Goal: Information Seeking & Learning: Find specific fact

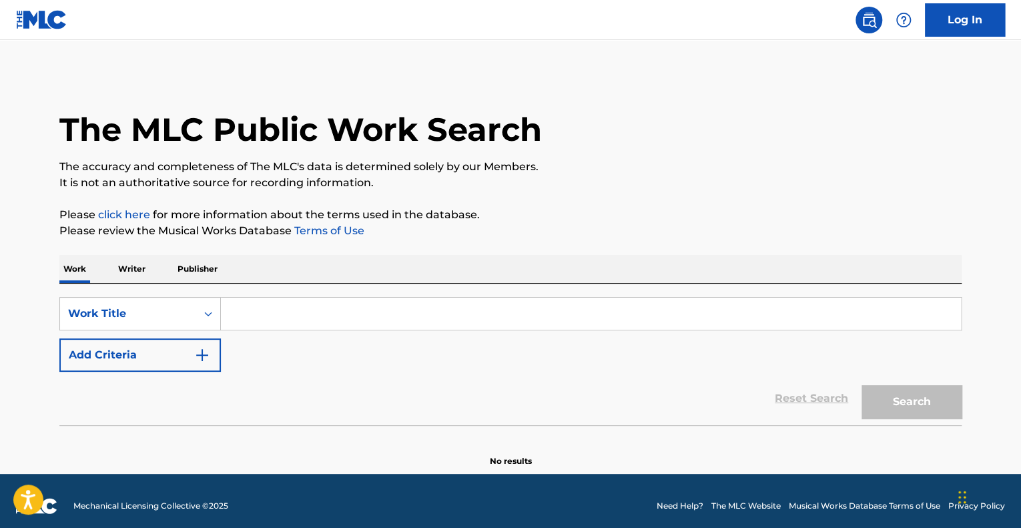
click at [424, 307] on input "Search Form" at bounding box center [591, 313] width 740 height 32
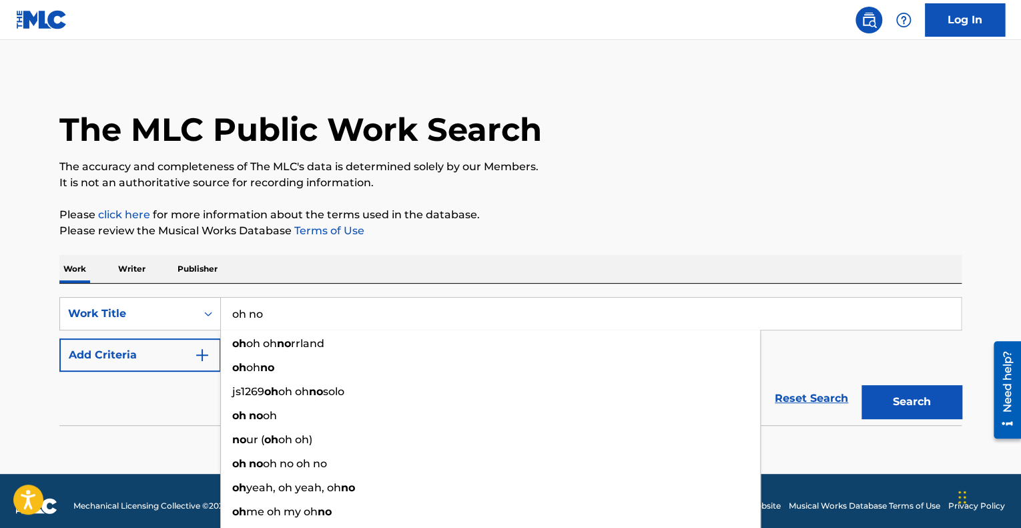
type input "oh no"
click at [573, 244] on div "The MLC Public Work Search The accuracy and completeness of The MLC's data is d…" at bounding box center [510, 270] width 934 height 394
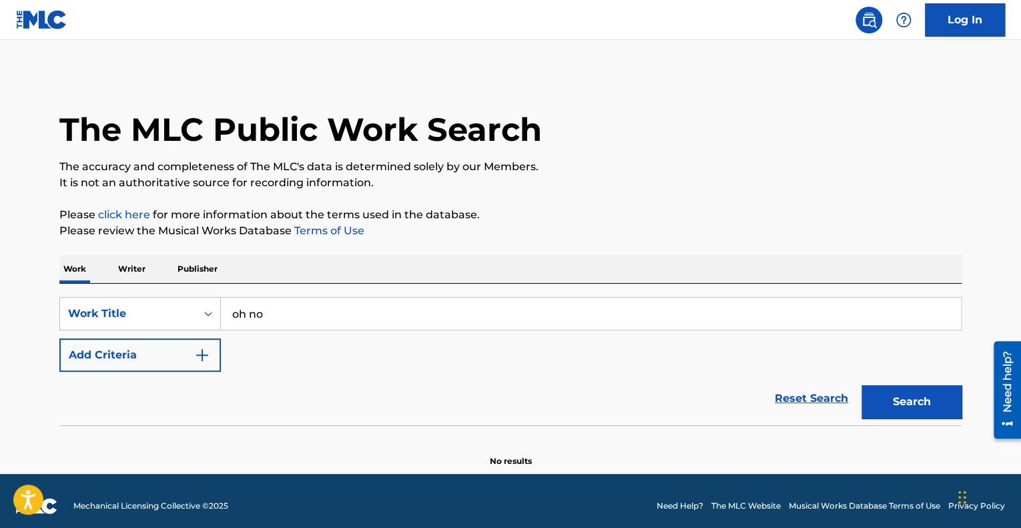
click at [195, 359] on img "Search Form" at bounding box center [202, 355] width 16 height 16
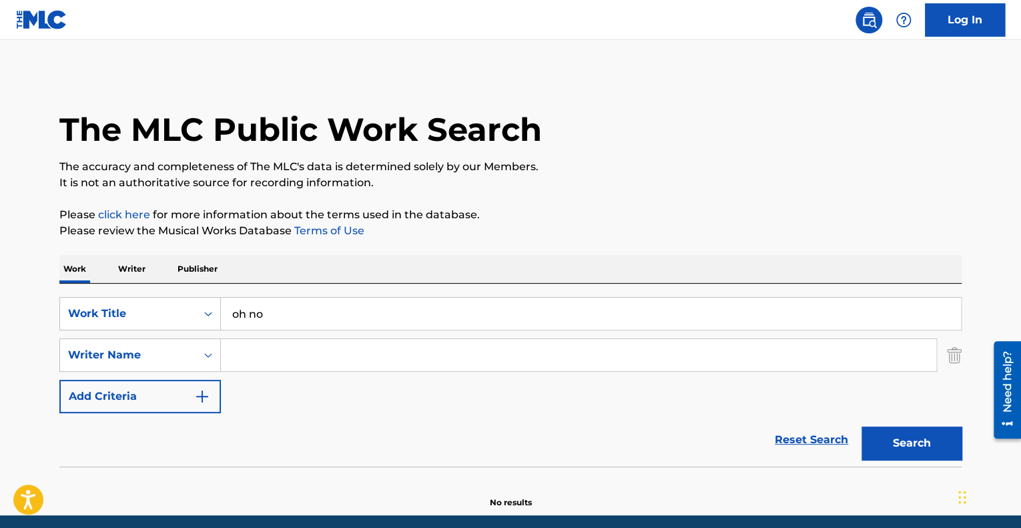
click at [295, 366] on input "Search Form" at bounding box center [578, 355] width 715 height 32
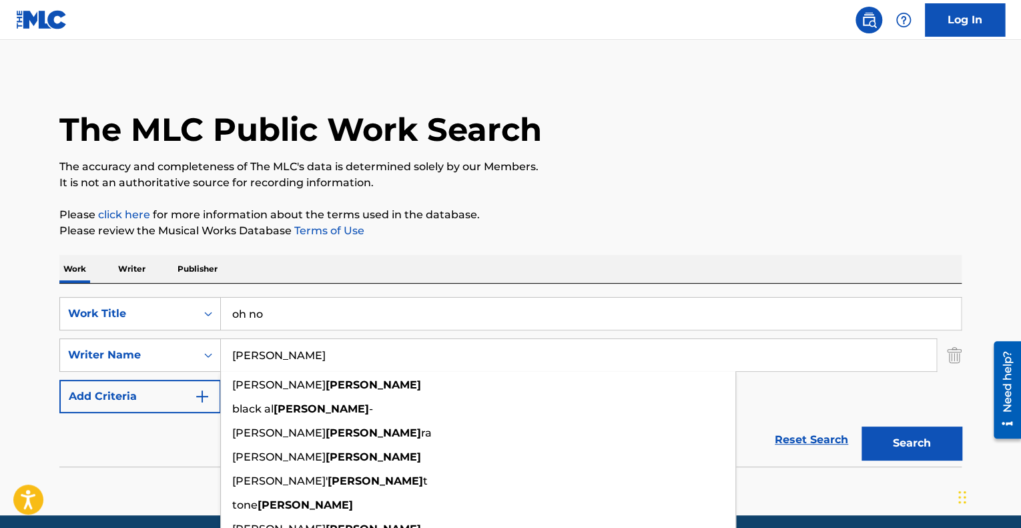
type input "[PERSON_NAME]"
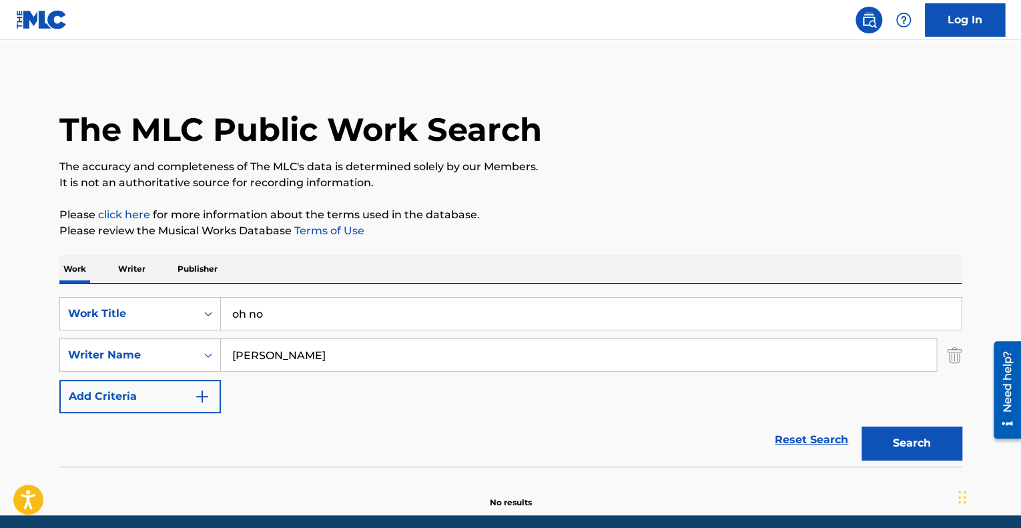
click at [59, 380] on button "Add Criteria" at bounding box center [139, 396] width 161 height 33
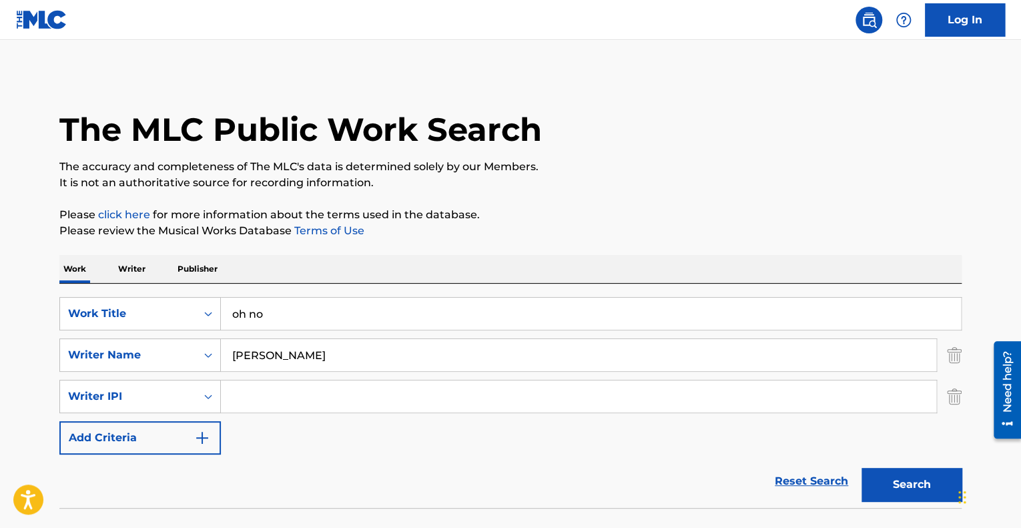
click at [956, 390] on img "Search Form" at bounding box center [953, 396] width 15 height 33
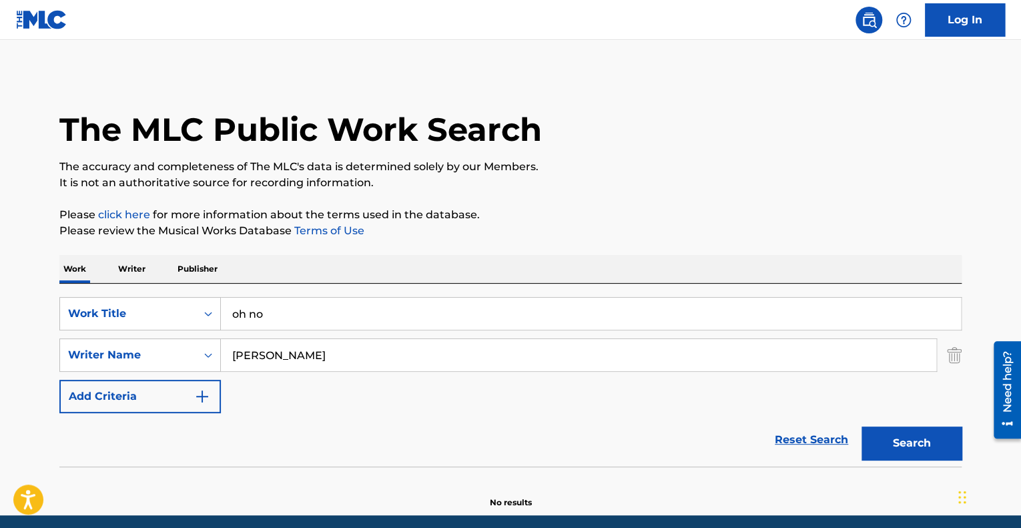
click at [920, 437] on button "Search" at bounding box center [911, 442] width 100 height 33
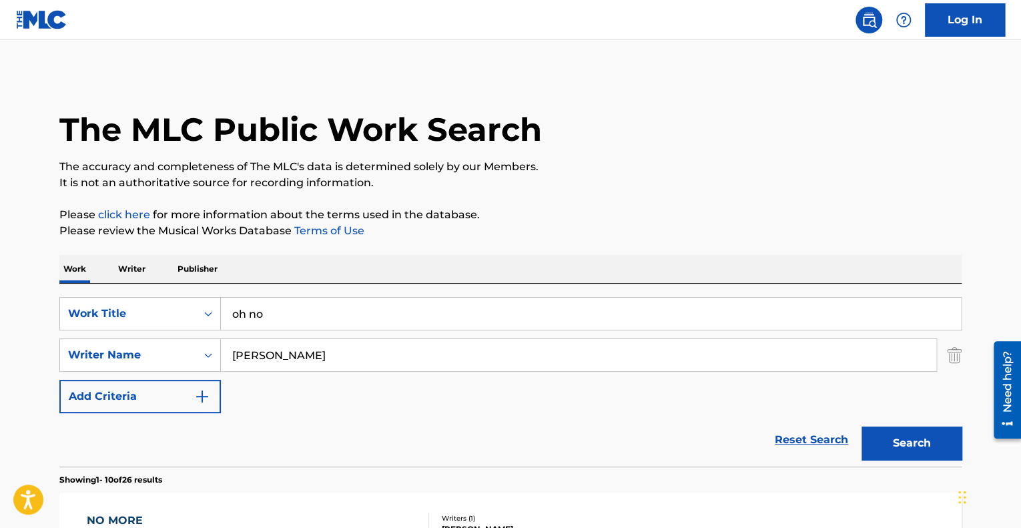
drag, startPoint x: 304, startPoint y: 358, endPoint x: 131, endPoint y: 333, distance: 175.3
click at [131, 333] on div "SearchWithCriteriab9170ac6-dd64-47f0-be56-b760d17b6cbd Work Title oh no SearchW…" at bounding box center [510, 355] width 902 height 116
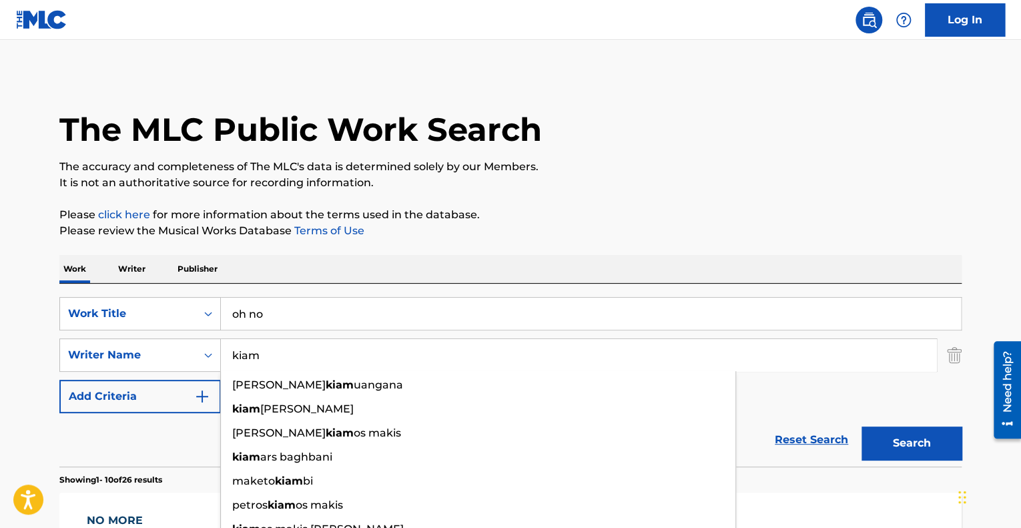
type input "kiam"
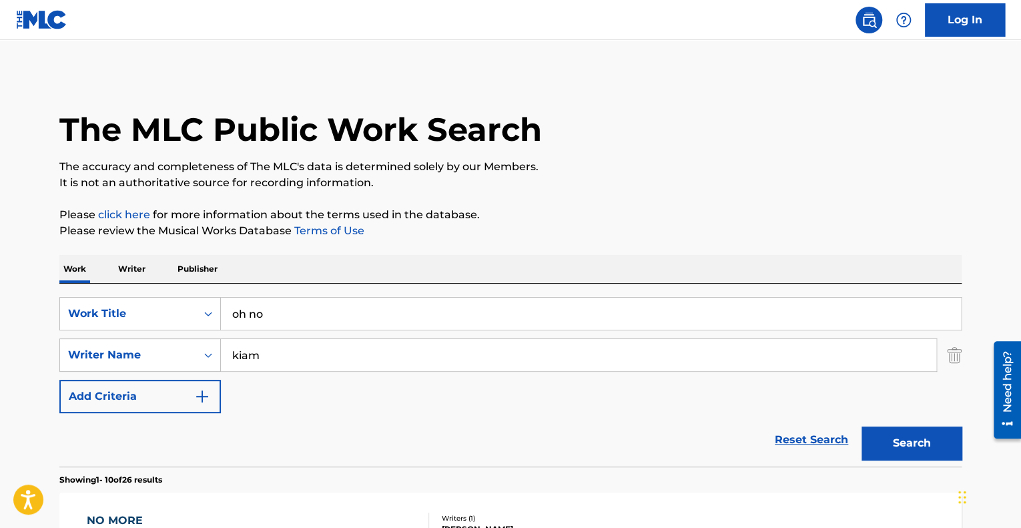
click at [59, 380] on button "Add Criteria" at bounding box center [139, 396] width 161 height 33
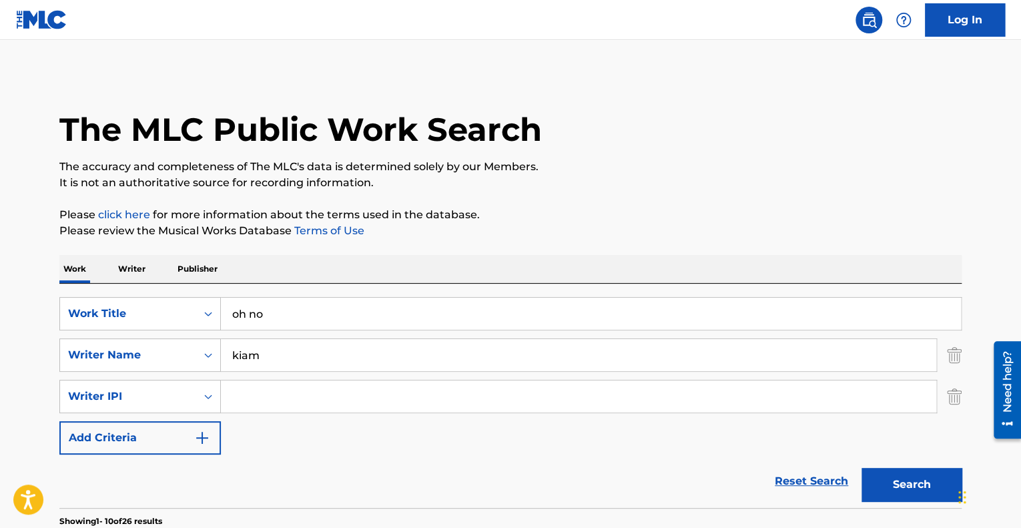
click at [958, 400] on img "Search Form" at bounding box center [953, 396] width 15 height 33
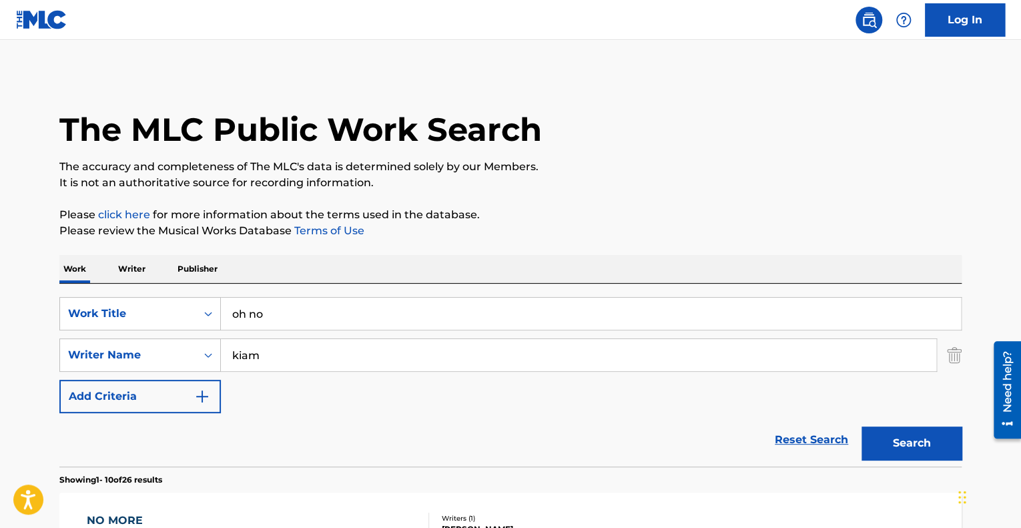
click at [898, 426] on button "Search" at bounding box center [911, 442] width 100 height 33
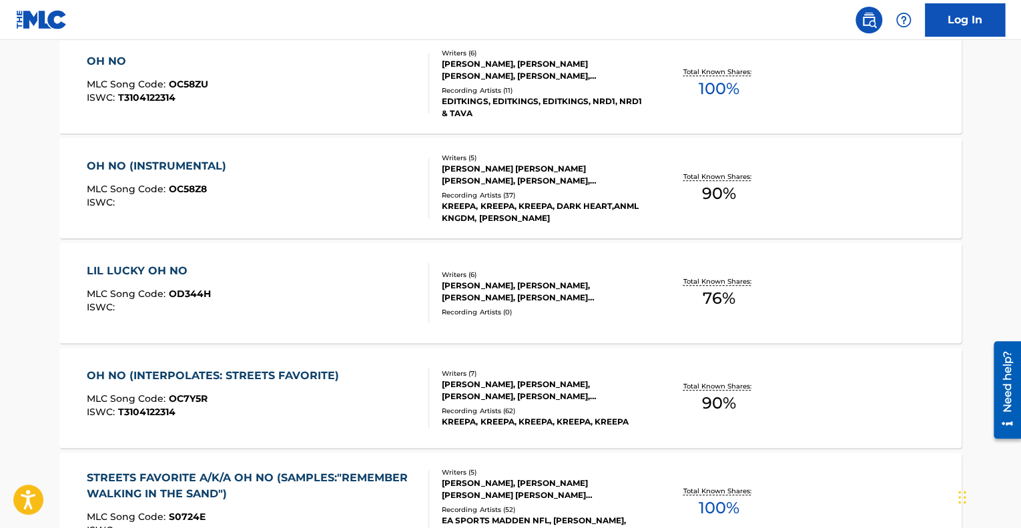
scroll to position [459, 0]
click at [328, 107] on div "OH NO MLC Song Code : OC58ZU ISWC : T3104122314" at bounding box center [258, 83] width 343 height 60
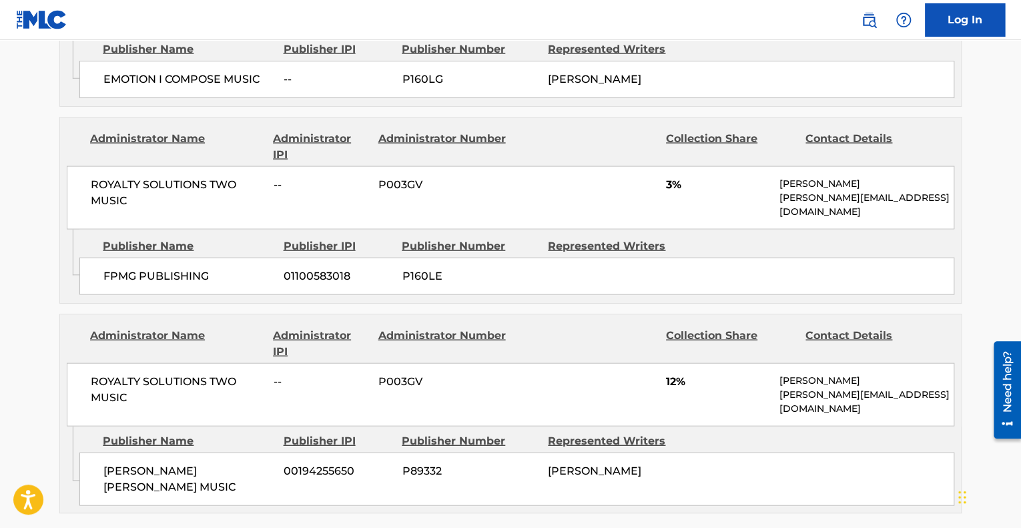
scroll to position [1303, 0]
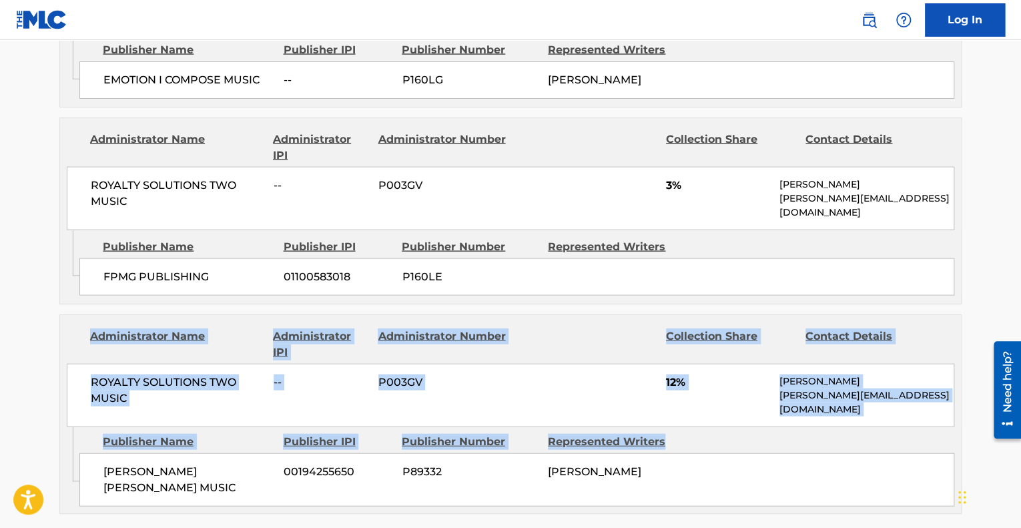
drag, startPoint x: 85, startPoint y: 305, endPoint x: 915, endPoint y: 424, distance: 838.8
click at [915, 424] on div "Administrator Name Administrator IPI Administrator Number Collection Share Cont…" at bounding box center [510, 413] width 902 height 199
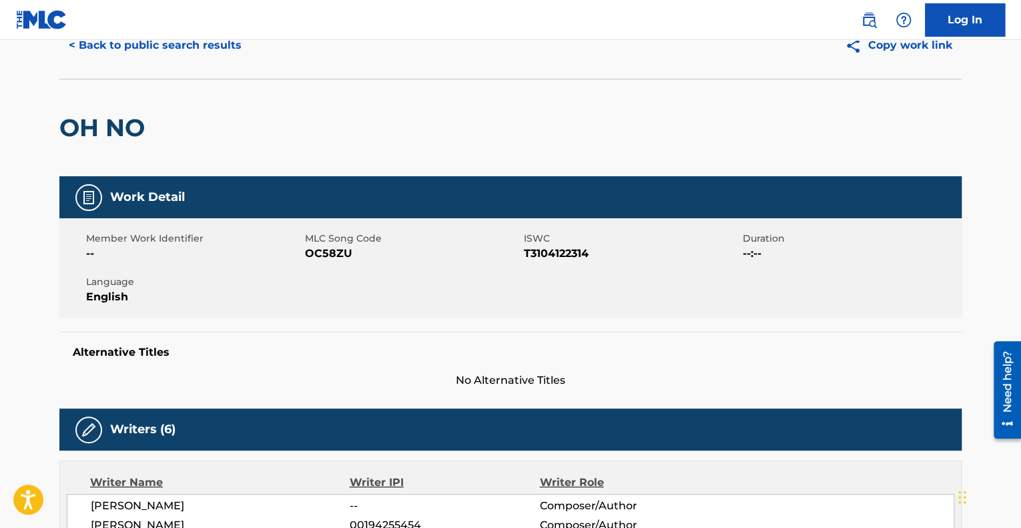
scroll to position [63, 0]
